Goal: Task Accomplishment & Management: Use online tool/utility

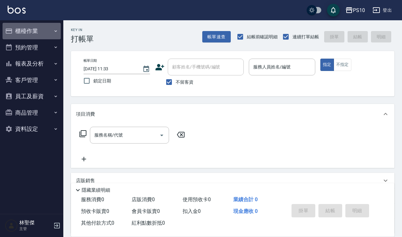
click at [51, 34] on button "櫃檯作業" at bounding box center [32, 31] width 58 height 16
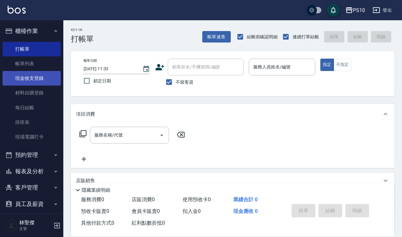
click at [45, 76] on link "現金收支登錄" at bounding box center [32, 78] width 58 height 15
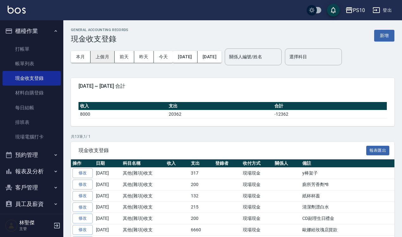
click at [111, 58] on button "上個月" at bounding box center [102, 57] width 24 height 12
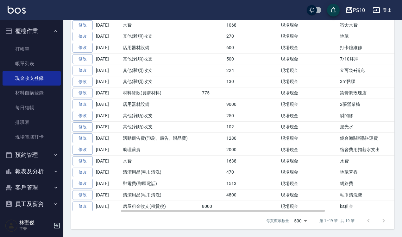
scroll to position [175, 0]
click at [388, 219] on div at bounding box center [376, 220] width 30 height 15
